Goal: Task Accomplishment & Management: Manage account settings

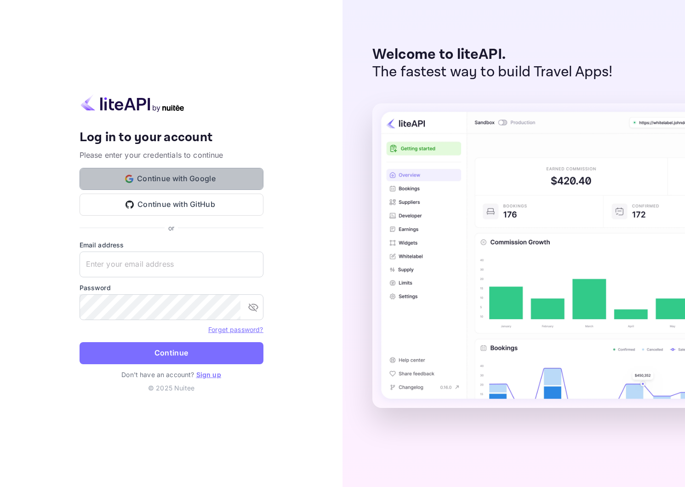
click at [218, 179] on button "Continue with Google" at bounding box center [172, 179] width 184 height 22
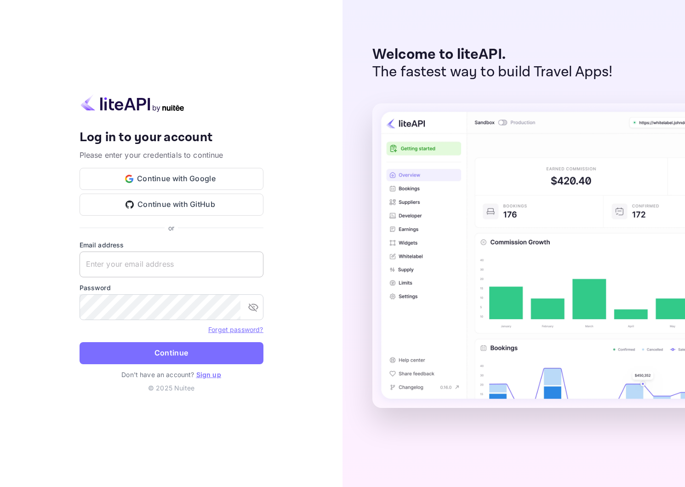
click at [141, 268] on input "text" at bounding box center [172, 265] width 184 height 26
click at [164, 184] on button "Continue with Google" at bounding box center [172, 179] width 184 height 22
click at [135, 265] on input "text" at bounding box center [172, 265] width 184 height 26
type input "analytics@screenpilot.com"
click at [151, 176] on button "Continue with Google" at bounding box center [172, 179] width 184 height 22
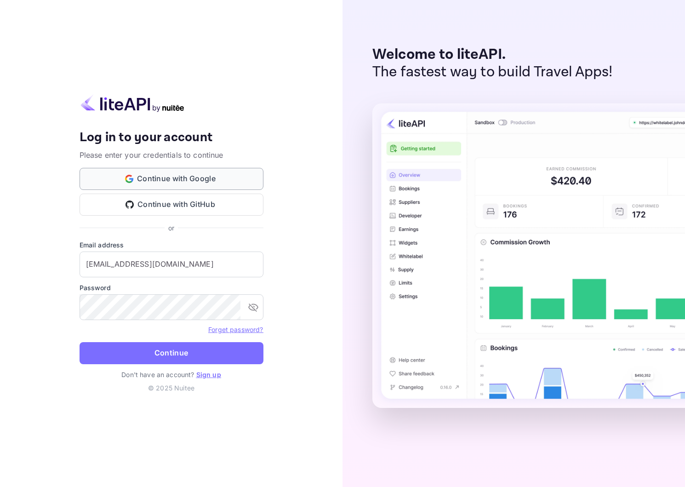
click at [206, 179] on button "Continue with Google" at bounding box center [172, 179] width 184 height 22
click at [221, 328] on link "Forget password?" at bounding box center [235, 330] width 55 height 8
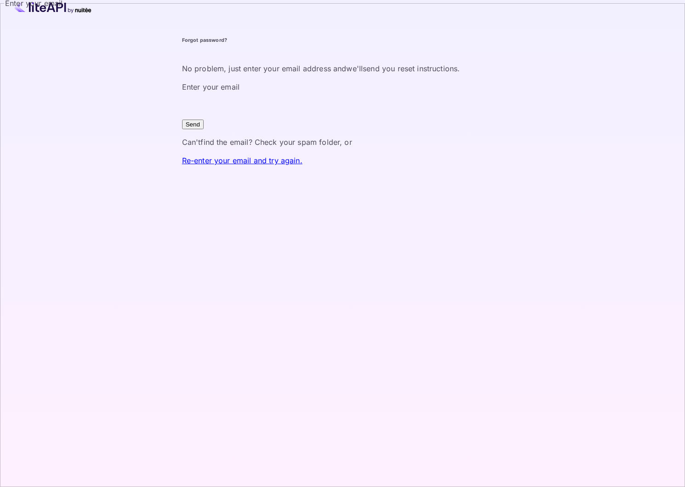
click at [293, 118] on input "Enter your email" at bounding box center [349, 105] width 334 height 26
type input "[EMAIL_ADDRESS][DOMAIN_NAME]"
click at [204, 129] on button "Send" at bounding box center [193, 125] width 22 height 10
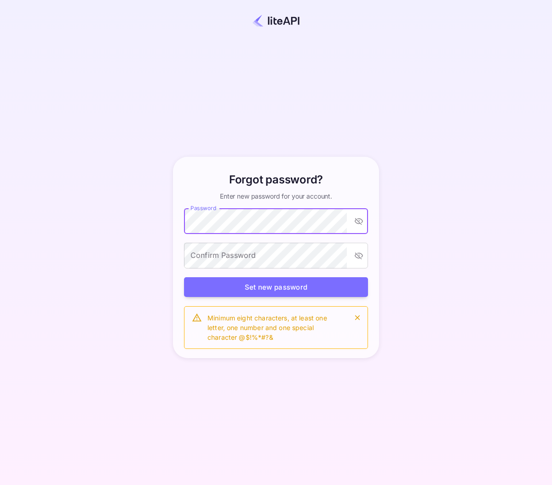
click at [359, 223] on icon "toggle password visibility" at bounding box center [359, 221] width 8 height 7
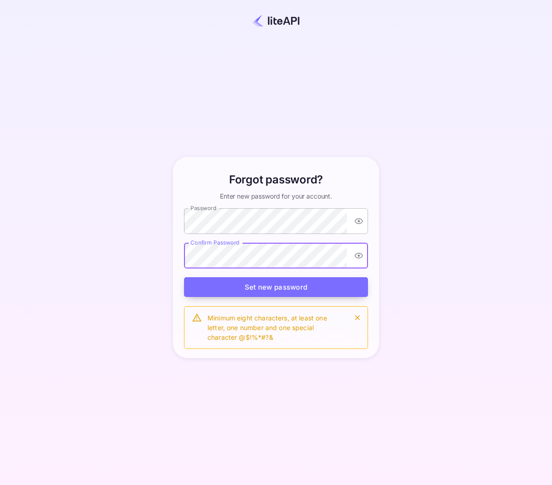
click at [324, 289] on button "Set new password" at bounding box center [276, 287] width 184 height 20
click at [265, 287] on button "Set new password" at bounding box center [276, 287] width 184 height 20
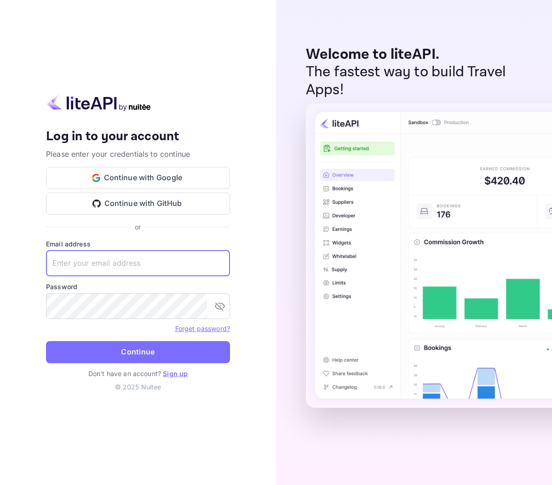
click at [69, 267] on input "text" at bounding box center [138, 264] width 184 height 26
click at [87, 266] on input "text" at bounding box center [138, 264] width 184 height 26
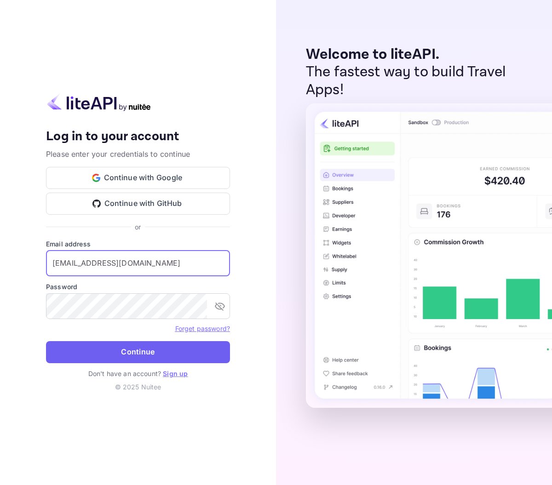
type input "analytics@screenpilot.com"
click at [88, 345] on button "Continue" at bounding box center [138, 352] width 184 height 22
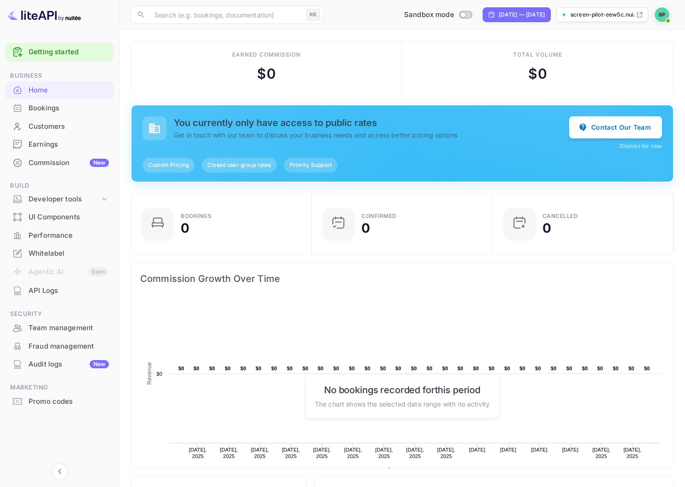
scroll to position [0, 0]
click at [551, 16] on img at bounding box center [662, 14] width 15 height 15
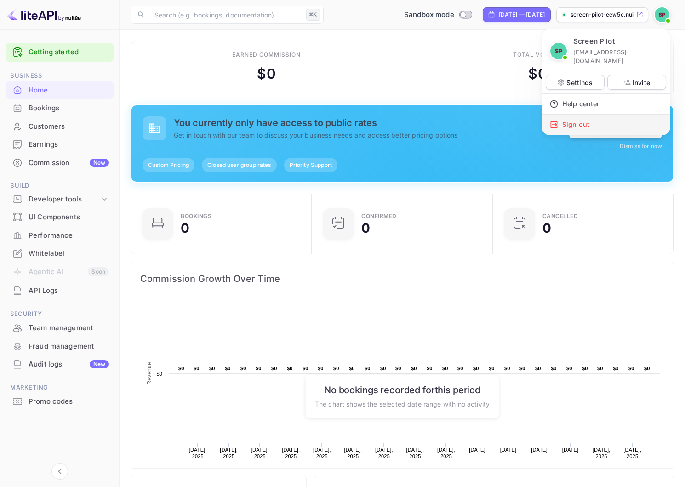
click at [551, 114] on div "Sign out" at bounding box center [606, 124] width 128 height 20
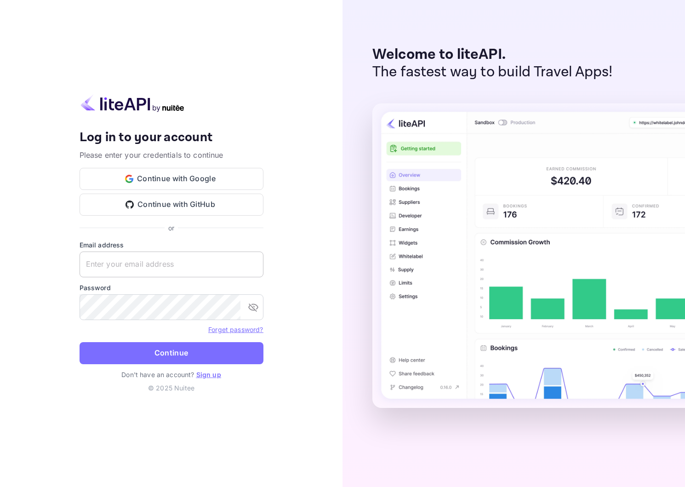
click at [143, 262] on input "text" at bounding box center [172, 265] width 184 height 26
click at [133, 262] on input "text" at bounding box center [172, 265] width 184 height 26
click at [276, 269] on div "Your account has been created successfully, a confirmation link has been sent t…" at bounding box center [171, 243] width 343 height 487
type input "[EMAIL_ADDRESS][DOMAIN_NAME]"
click at [189, 266] on input "[EMAIL_ADDRESS][DOMAIN_NAME]" at bounding box center [172, 265] width 184 height 26
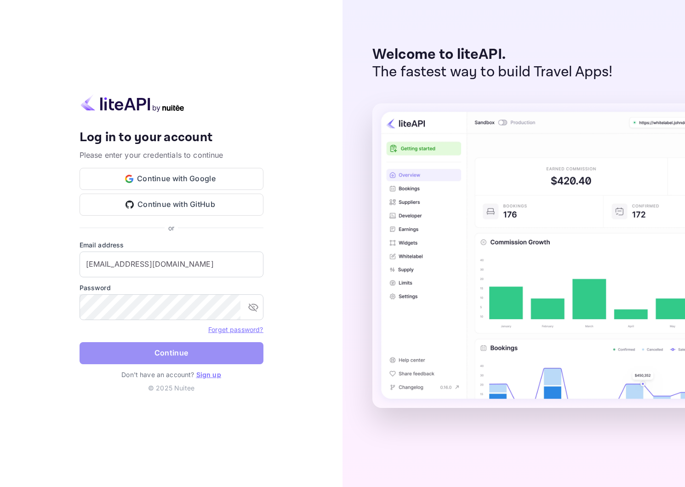
click at [123, 355] on button "Continue" at bounding box center [172, 353] width 184 height 22
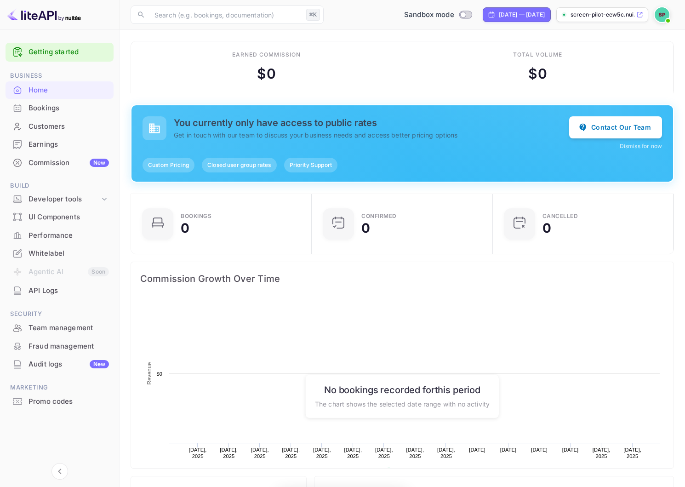
scroll to position [149, 175]
click at [69, 198] on div "Developer tools" at bounding box center [64, 199] width 71 height 11
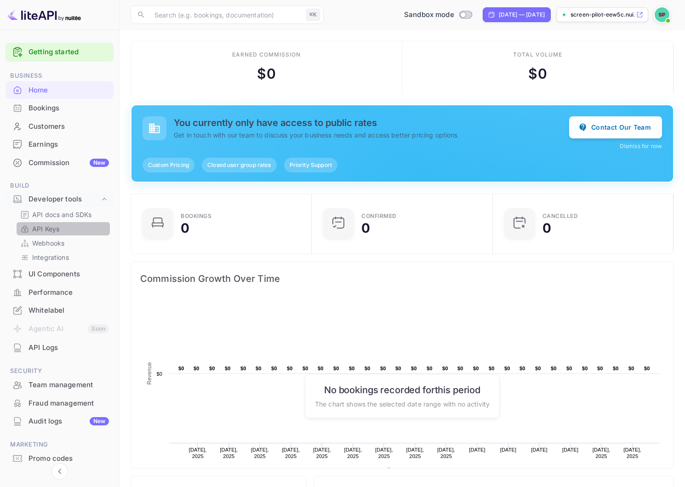
click at [48, 229] on p "API Keys" at bounding box center [45, 229] width 27 height 10
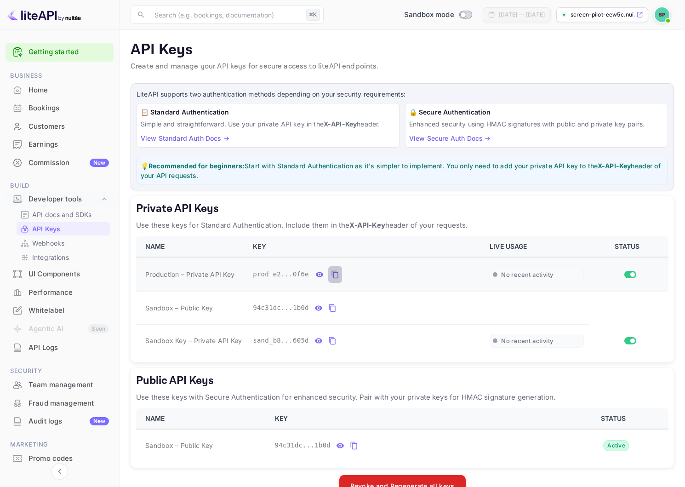
click at [335, 276] on icon "private api keys table" at bounding box center [335, 274] width 8 height 11
